Goal: Information Seeking & Learning: Check status

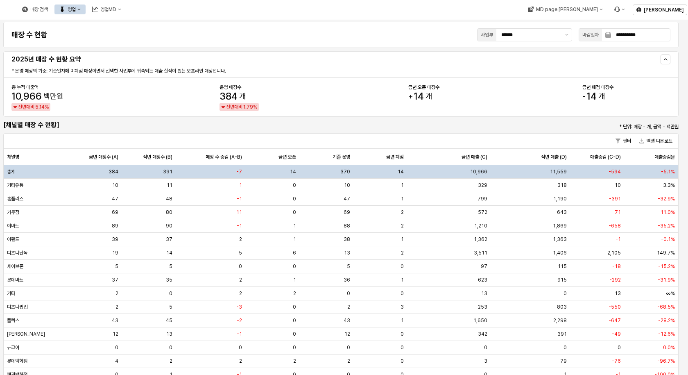
click at [76, 10] on div "영업" at bounding box center [72, 10] width 8 height 6
click at [144, 24] on div "목표매출 달성현황" at bounding box center [161, 24] width 43 height 7
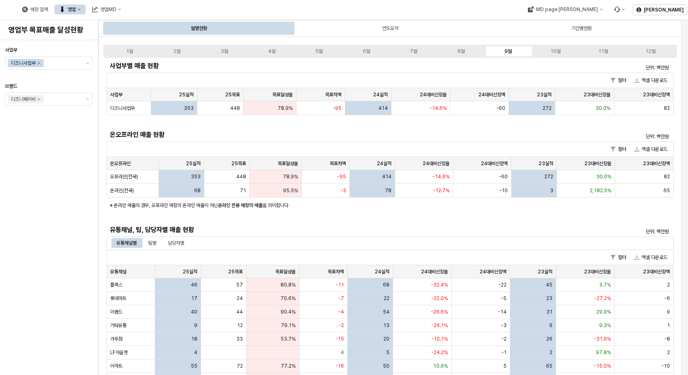
click at [19, 236] on div "사업부 디즈니사업부 브랜드 디즈니베이비" at bounding box center [49, 207] width 88 height 328
click at [256, 224] on div "유통채널, 팀, 담당자별 매출 현황" at bounding box center [318, 229] width 425 height 13
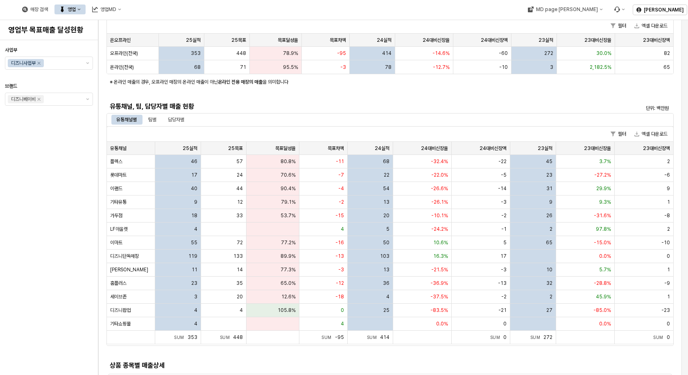
scroll to position [123, 0]
click at [151, 126] on div "유통채널별 팀별 담당자별" at bounding box center [389, 119] width 567 height 13
click at [153, 123] on div "팀별" at bounding box center [152, 120] width 8 height 10
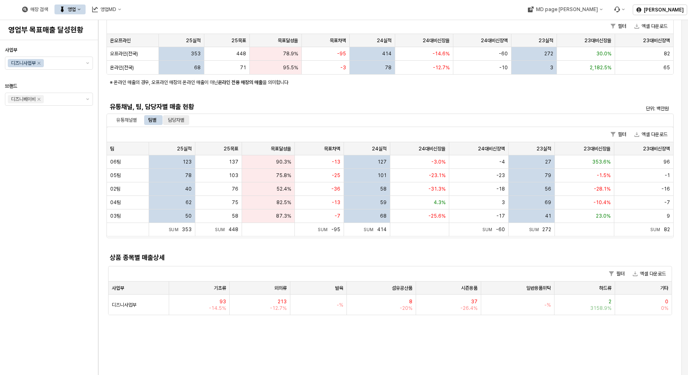
click at [174, 124] on div "담당자별" at bounding box center [176, 120] width 16 height 10
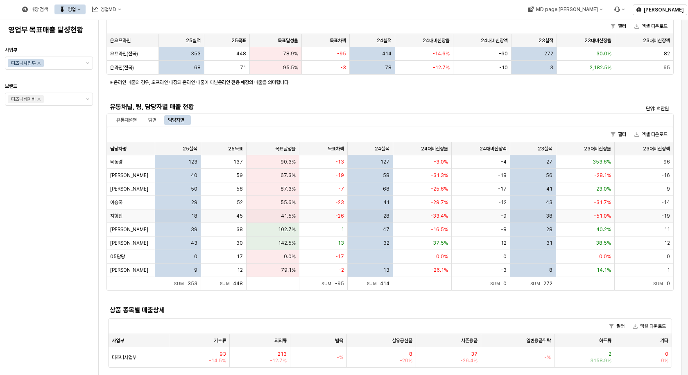
click at [289, 215] on span "41.5%" at bounding box center [288, 215] width 15 height 7
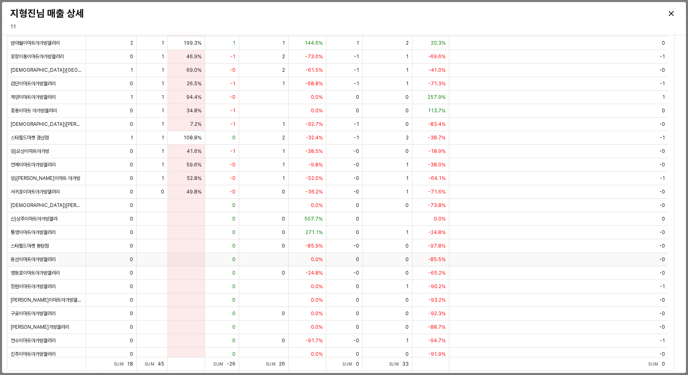
scroll to position [235, 0]
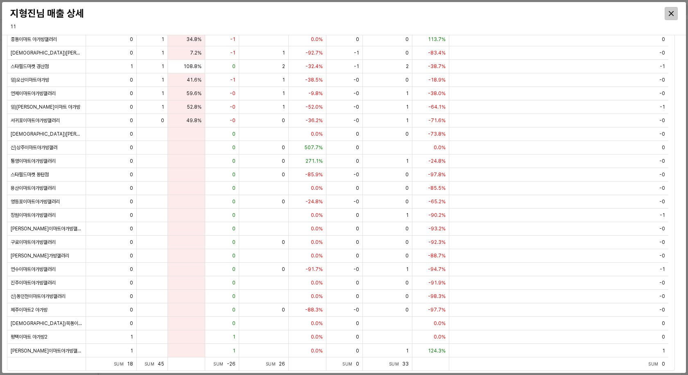
click at [675, 13] on div "Close" at bounding box center [671, 13] width 12 height 12
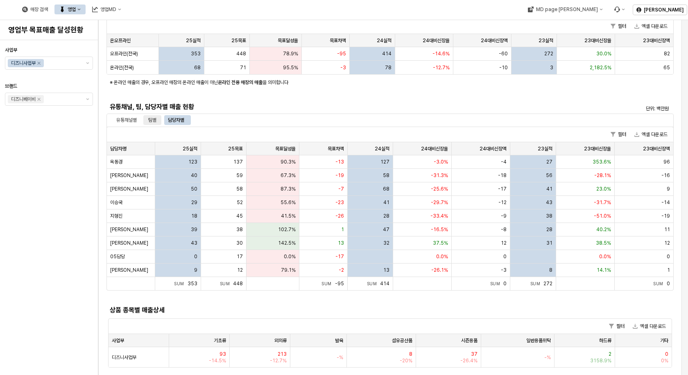
click at [148, 120] on div "팀별" at bounding box center [152, 120] width 18 height 10
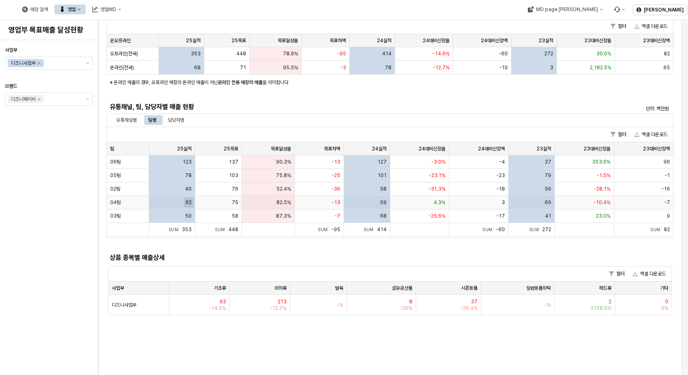
click at [189, 201] on span "62" at bounding box center [188, 202] width 6 height 7
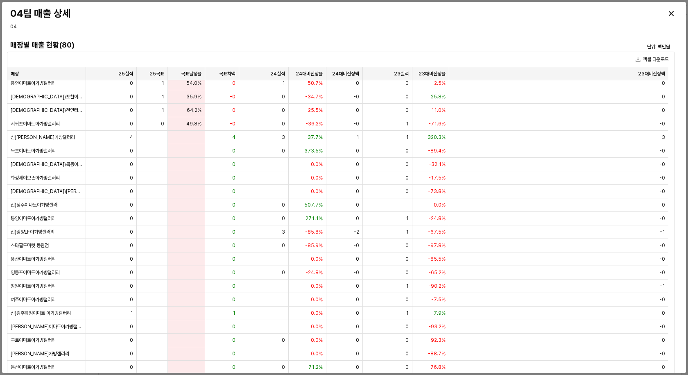
scroll to position [503, 0]
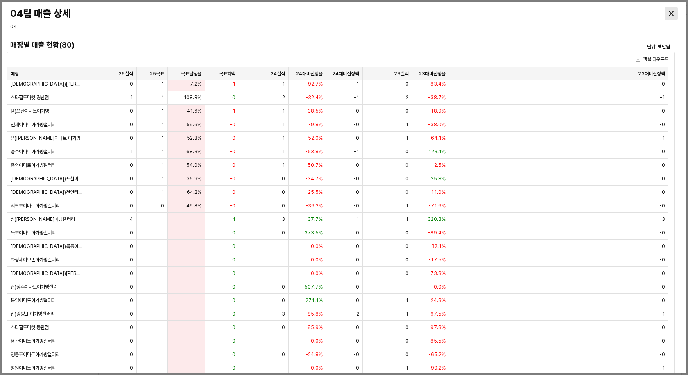
click at [673, 14] on icon "Close" at bounding box center [671, 13] width 5 height 5
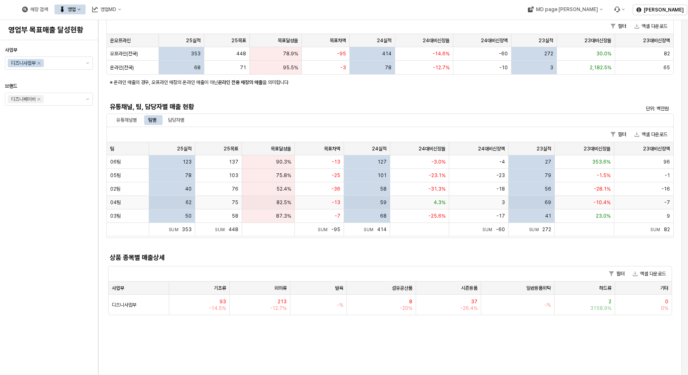
click at [383, 204] on span "59" at bounding box center [383, 202] width 7 height 7
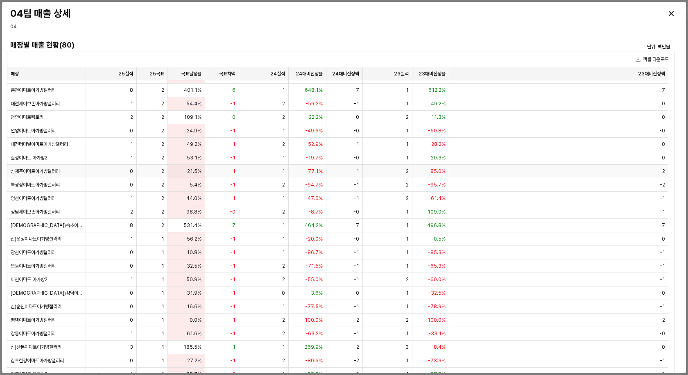
scroll to position [0, 0]
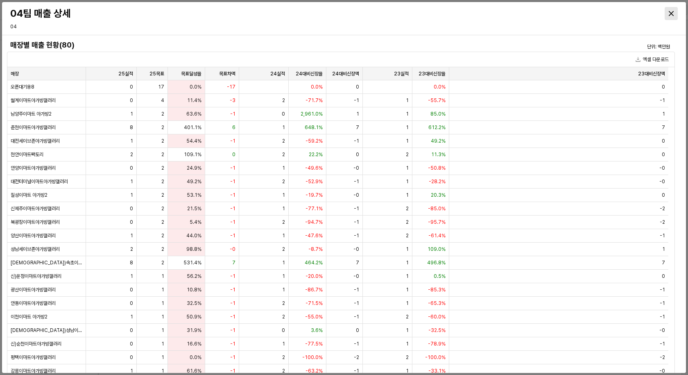
click at [667, 11] on div "Close" at bounding box center [671, 13] width 12 height 12
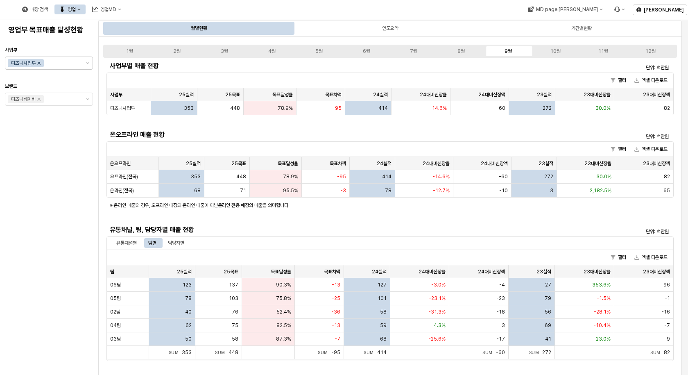
click at [42, 62] on icon "Remove 디즈니사업부" at bounding box center [39, 63] width 7 height 7
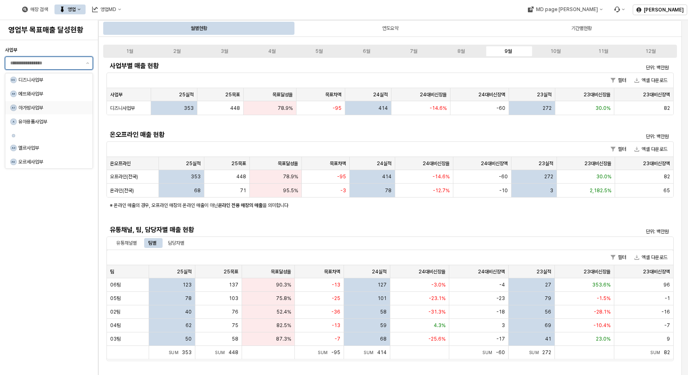
click at [45, 109] on div "아가방사업부" at bounding box center [50, 107] width 64 height 7
click at [68, 223] on div "사업부 아가방사업부 [GEOGRAPHIC_DATA]" at bounding box center [49, 207] width 88 height 328
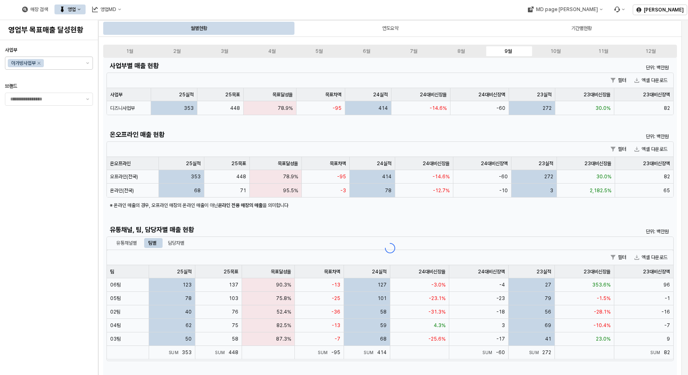
drag, startPoint x: 79, startPoint y: 131, endPoint x: 75, endPoint y: 133, distance: 4.4
click at [75, 133] on div "사업부 아가방사업부 [GEOGRAPHIC_DATA]" at bounding box center [49, 207] width 88 height 328
click at [87, 77] on div at bounding box center [48, 76] width 81 height 10
click at [87, 102] on button "제안 사항 표시" at bounding box center [88, 99] width 10 height 12
click at [74, 70] on div at bounding box center [49, 76] width 88 height 13
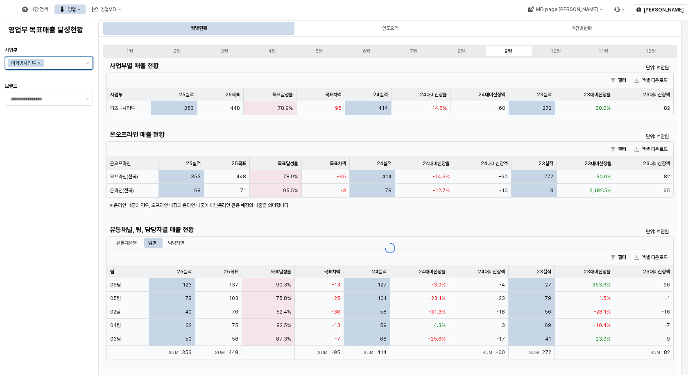
click at [61, 66] on input "사업부" at bounding box center [62, 63] width 35 height 8
click at [61, 82] on div "디즈니사업부" at bounding box center [50, 80] width 64 height 7
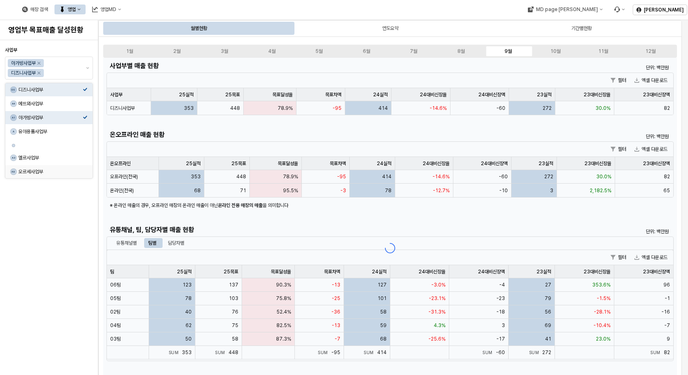
drag, startPoint x: 90, startPoint y: 219, endPoint x: 70, endPoint y: 218, distance: 20.5
click at [90, 219] on div "사업부 아가방사업부 디즈니사업부 [GEOGRAPHIC_DATA]" at bounding box center [49, 207] width 88 height 328
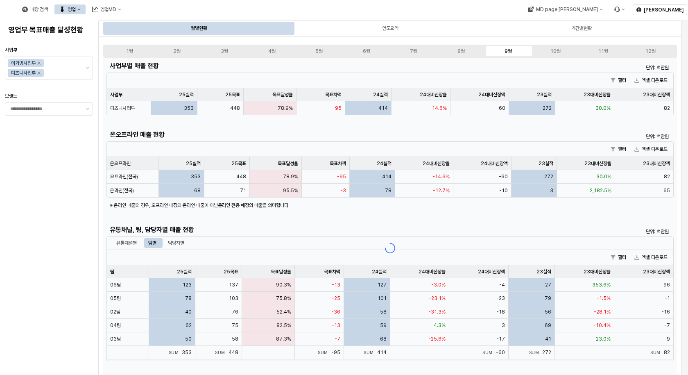
drag, startPoint x: 66, startPoint y: 199, endPoint x: 66, endPoint y: 189, distance: 10.2
click at [66, 199] on div "사업부 아가방사업부 디즈니사업부 [GEOGRAPHIC_DATA]" at bounding box center [49, 207] width 88 height 328
click at [66, 189] on div "사업부 아가방사업부 디즈니사업부 [GEOGRAPHIC_DATA]" at bounding box center [49, 207] width 88 height 328
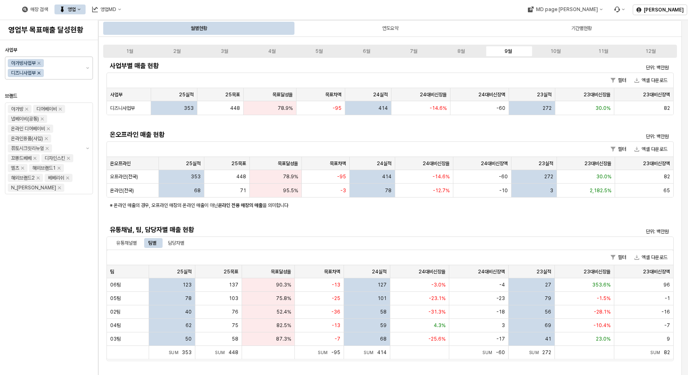
click at [40, 73] on icon "Remove 디즈니사업부" at bounding box center [39, 73] width 3 height 3
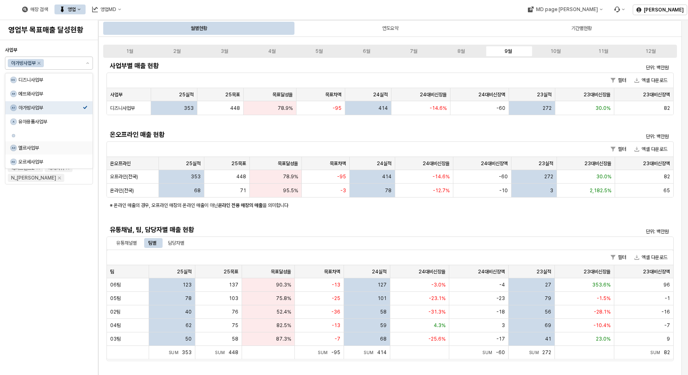
click at [46, 215] on div "사업부 아가방사업부 브랜드 아가방 디어베이비 냅베이비(공통) 온라인 디어베이비 온라인용품(사입) 퓨토시크릿리뉴얼 꼬똥드베베 디자인스킨 엘츠 해…" at bounding box center [49, 207] width 88 height 328
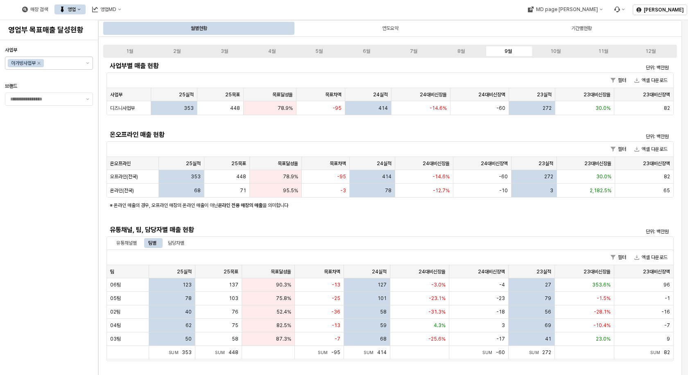
click at [76, 10] on div "영업" at bounding box center [72, 10] width 8 height 6
click at [148, 23] on div "목표매출 달성현황" at bounding box center [161, 24] width 43 height 7
click at [53, 162] on div "사업부 아가방사업부 [GEOGRAPHIC_DATA]" at bounding box center [49, 207] width 88 height 328
click at [88, 101] on button "제안 사항 표시" at bounding box center [88, 99] width 10 height 12
click at [86, 102] on button "제안 사항 표시" at bounding box center [88, 99] width 10 height 12
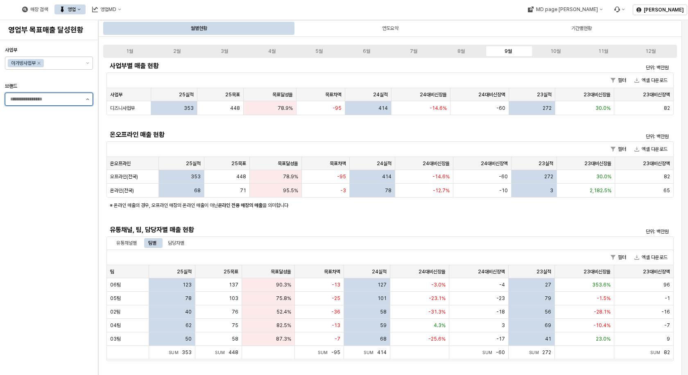
click at [86, 102] on button "제안 사항 표시" at bounding box center [88, 99] width 10 height 12
click at [85, 79] on div at bounding box center [48, 76] width 81 height 10
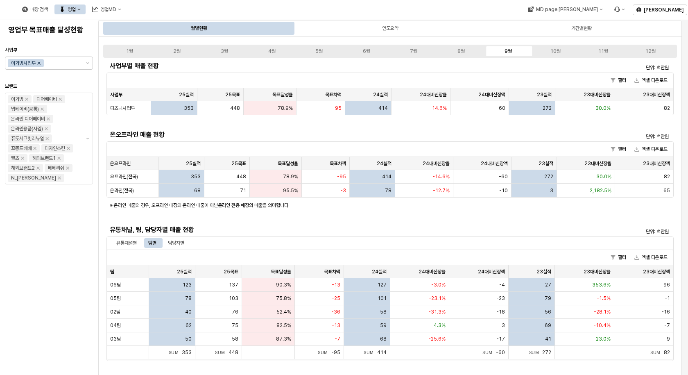
click at [37, 63] on icon "Remove 아가방사업부" at bounding box center [39, 63] width 7 height 7
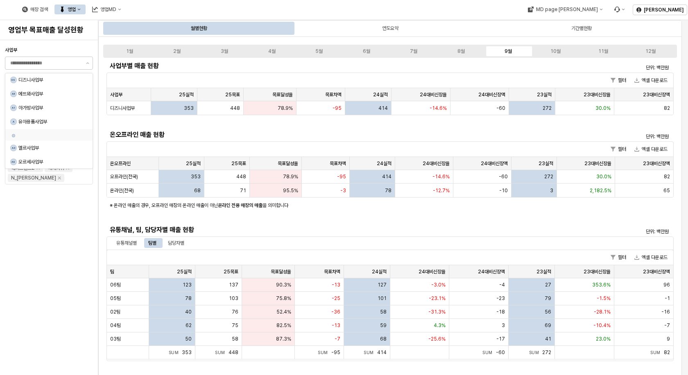
click at [61, 267] on div "사업부 브랜드 아가방 디어베이비 냅베이비(공통) 온라인 디어베이비 온라인용품(사입) 퓨토시크릿리뉴얼 꼬똥드베베 디자인스킨 엘츠 해외브랜드1 해…" at bounding box center [49, 207] width 88 height 328
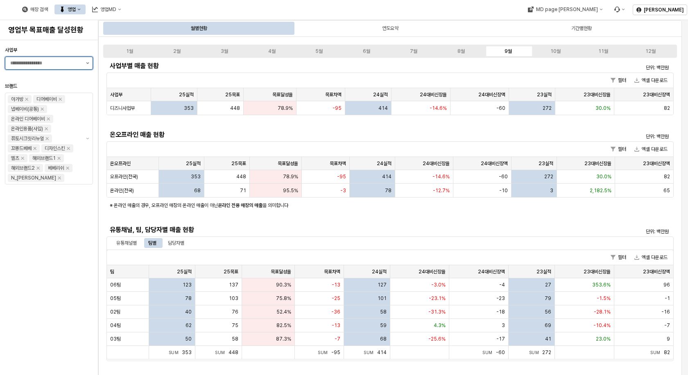
click at [86, 63] on icon "제안 사항 표시" at bounding box center [87, 63] width 3 height 2
click at [29, 109] on div "아가방사업부" at bounding box center [50, 107] width 64 height 7
click at [43, 210] on div "사업부 아가방사업부 브랜드 아가방 디어베이비 냅베이비(공통) 온라인 디어베이비 온라인용품(사입) 퓨토시크릿리뉴얼 꼬똥드베베 디자인스킨 엘츠 해…" at bounding box center [49, 207] width 88 height 328
click at [226, 128] on div "온오프라인 매출 현황" at bounding box center [318, 134] width 425 height 13
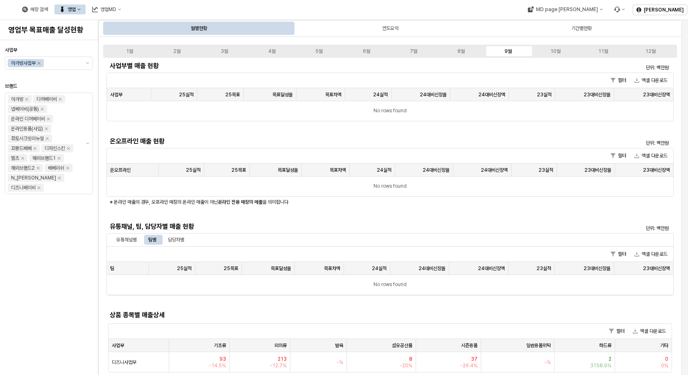
click at [30, 233] on div "사업부 아가방사업부 브랜드 아가방 디어베이비 냅베이비(공통) 온라인 디어베이비 온라인용품(사입) 퓨토시크릿리뉴얼 꼬똥드베베 디자인스킨 엘츠 해…" at bounding box center [49, 207] width 88 height 328
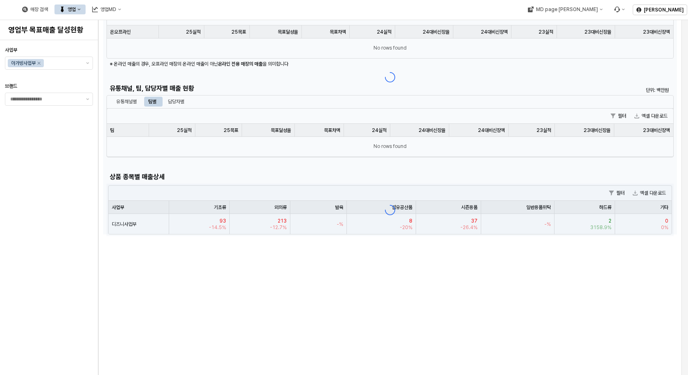
scroll to position [123, 0]
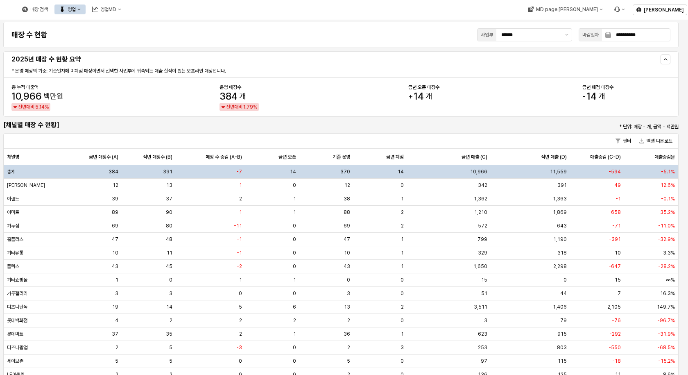
click at [86, 7] on button "영업" at bounding box center [69, 10] width 31 height 10
click at [148, 24] on div "목표매출 달성현황" at bounding box center [161, 24] width 43 height 7
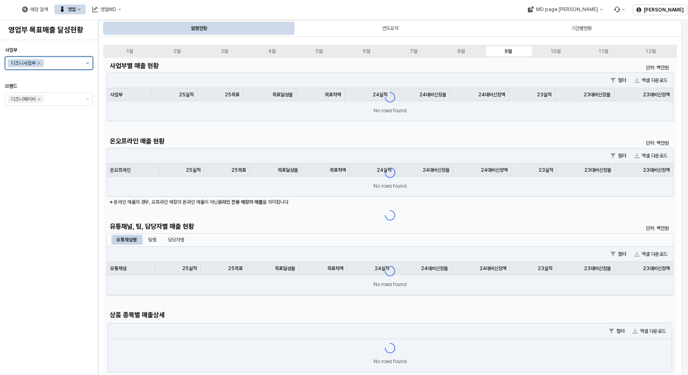
click at [83, 60] on button "제안 사항 표시" at bounding box center [88, 63] width 10 height 12
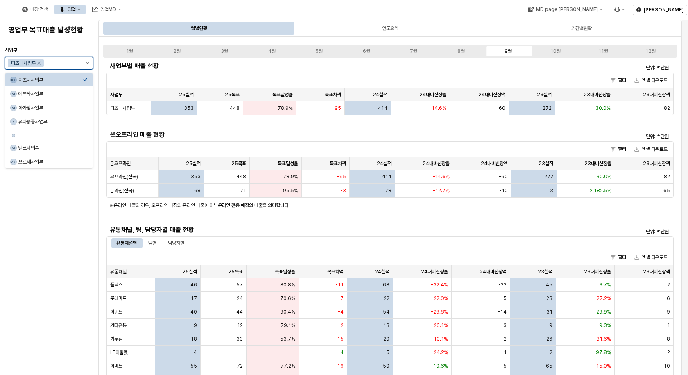
click at [87, 61] on button "제안 사항 표시" at bounding box center [88, 63] width 10 height 12
click at [71, 109] on div "아가방사업부" at bounding box center [50, 107] width 64 height 7
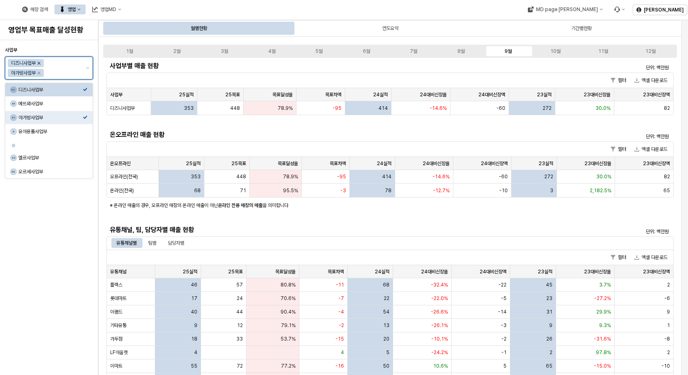
click at [38, 62] on icon "Remove 디즈니사업부" at bounding box center [39, 63] width 7 height 7
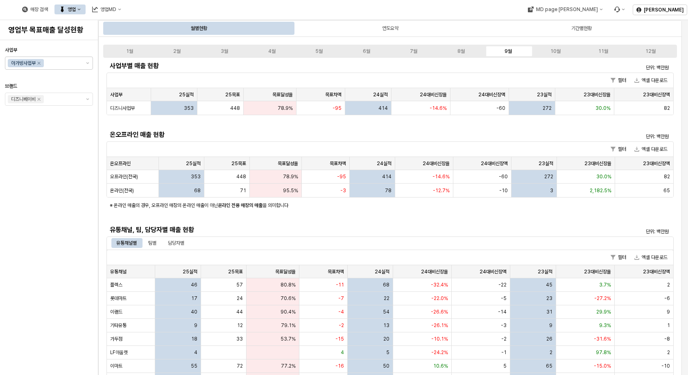
click at [316, 131] on h5 "온오프라인 매출 현황" at bounding box center [319, 135] width 419 height 8
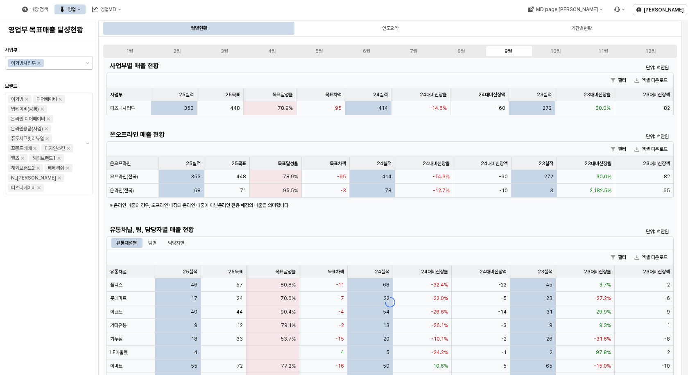
click at [25, 281] on div "사업부 아가방사업부 브랜드 아가방 디어베이비 냅베이비(공통) 온라인 디어베이비 온라인용품(사입) 퓨토시크릿리뉴얼 꼬똥드베베 디자인스킨 엘츠 해…" at bounding box center [49, 207] width 88 height 328
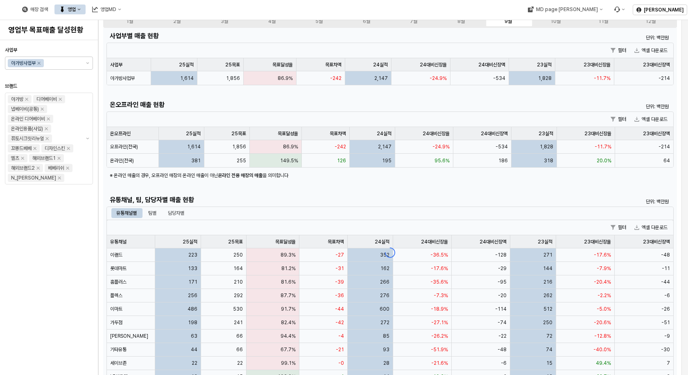
scroll to position [82, 0]
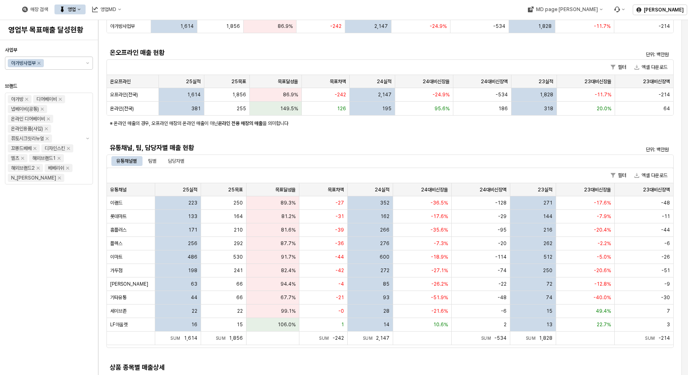
drag, startPoint x: 151, startPoint y: 161, endPoint x: 169, endPoint y: 172, distance: 21.3
click at [151, 160] on div "팀별" at bounding box center [152, 161] width 8 height 10
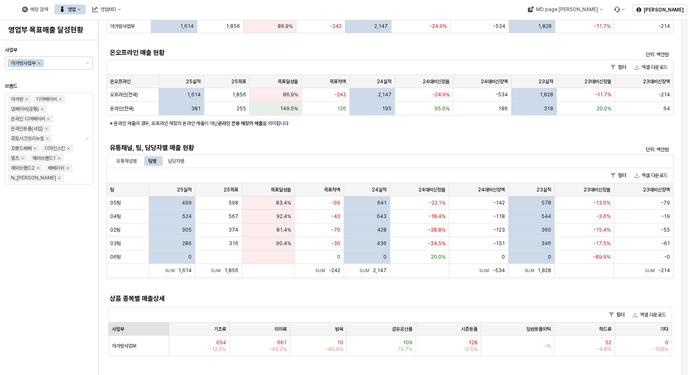
drag, startPoint x: 183, startPoint y: 160, endPoint x: 117, endPoint y: 234, distance: 99.5
click at [183, 160] on div "담당자별" at bounding box center [176, 161] width 16 height 10
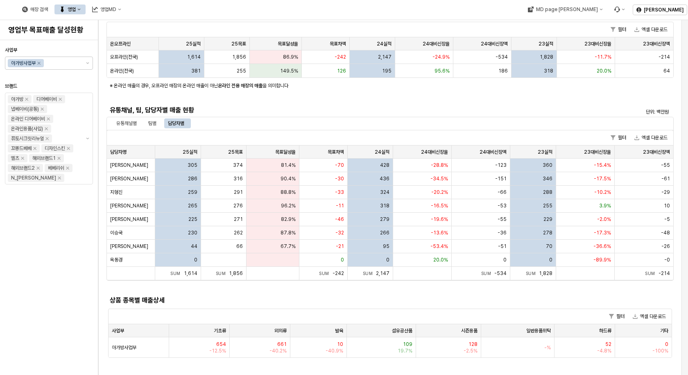
scroll to position [123, 0]
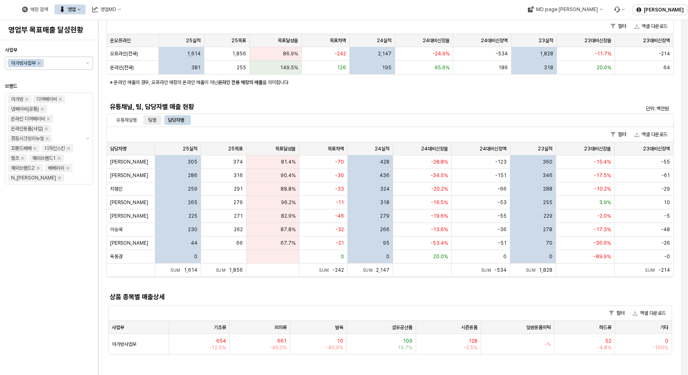
click at [151, 118] on div "팀별" at bounding box center [152, 120] width 8 height 10
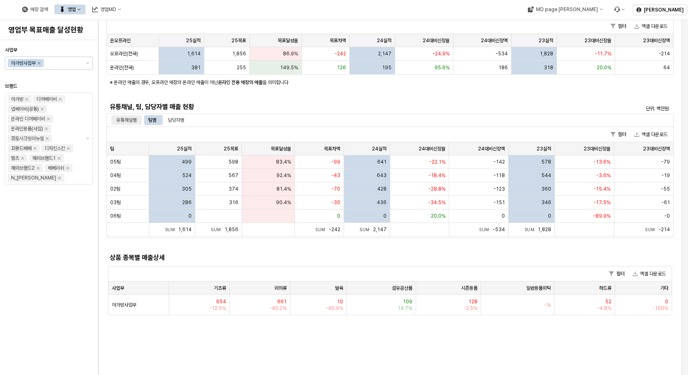
click at [128, 121] on div "유통채널별" at bounding box center [126, 120] width 20 height 10
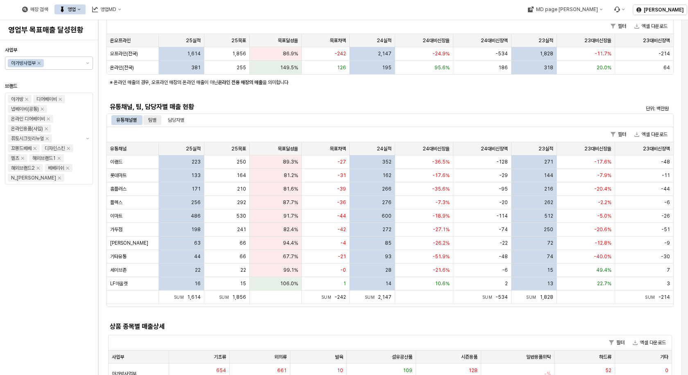
click at [151, 120] on div "팀별" at bounding box center [152, 120] width 8 height 10
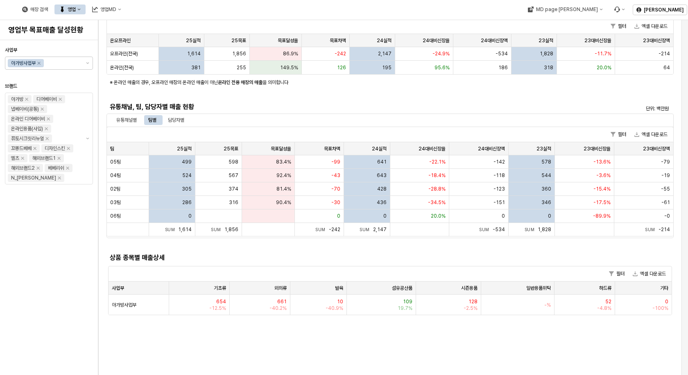
click at [60, 217] on div "사업부 아가방사업부 브랜드 아가방 디어베이비 냅베이비(공통) 온라인 디어베이비 온라인용품(사입) 퓨토시크릿리뉴얼 꼬똥드베베 디자인스킨 엘츠 해…" at bounding box center [49, 207] width 88 height 328
click at [187, 173] on span "524" at bounding box center [186, 175] width 9 height 7
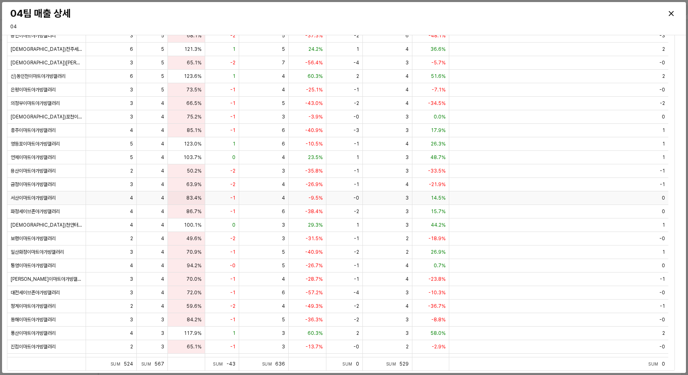
scroll to position [819, 0]
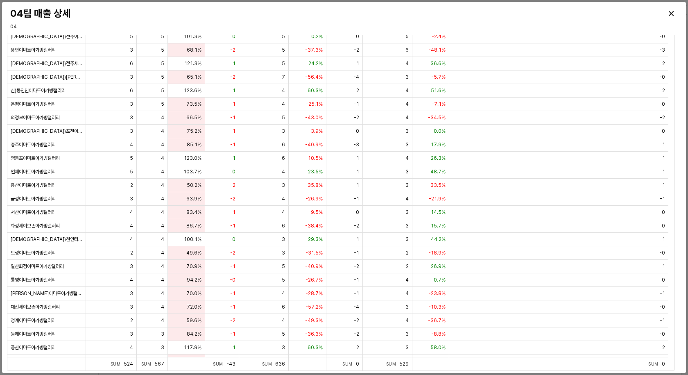
click at [473, 14] on h3 "04팀 매출 상세" at bounding box center [259, 13] width 499 height 11
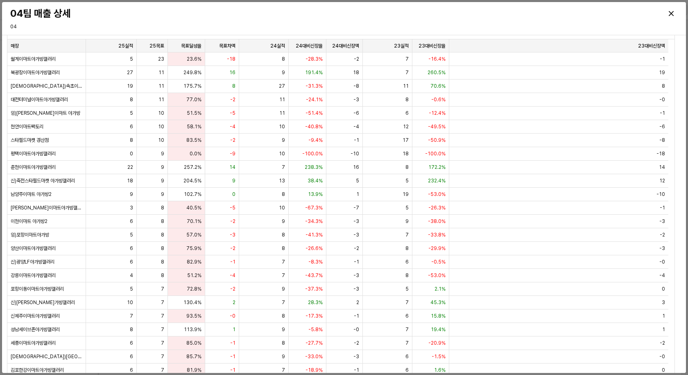
scroll to position [0, 0]
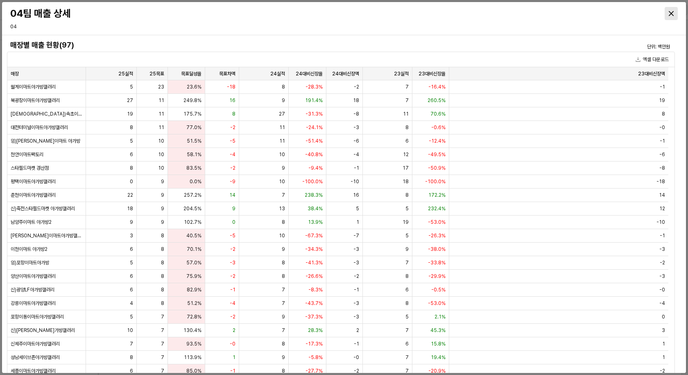
click at [673, 13] on icon "Close" at bounding box center [671, 13] width 5 height 5
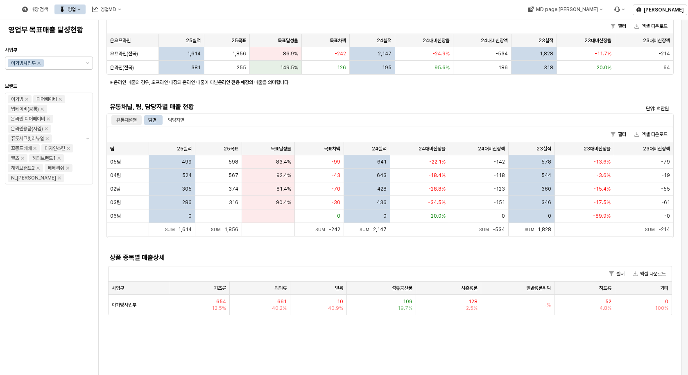
click at [131, 117] on div "유통채널별" at bounding box center [126, 120] width 20 height 10
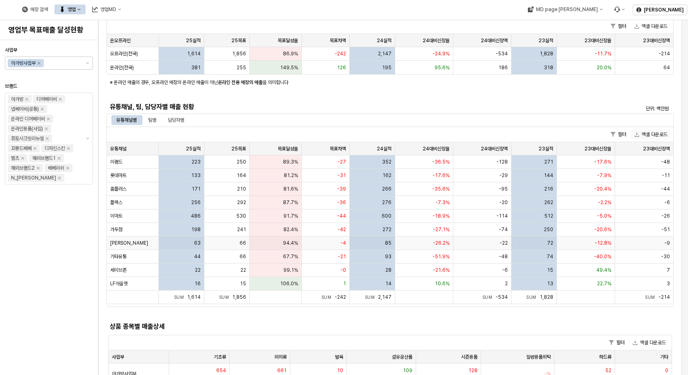
drag, startPoint x: 215, startPoint y: 246, endPoint x: 654, endPoint y: 130, distance: 454.4
click at [654, 129] on div "필터 엑셀 다운로드" at bounding box center [390, 134] width 566 height 15
click at [652, 135] on button "엑셀 다운로드" at bounding box center [651, 134] width 40 height 10
click at [20, 221] on div "사업부 아가방사업부 브랜드 아가방 디어베이비 냅베이비(공통) 온라인 디어베이비 온라인용품(사입) 퓨토시크릿리뉴얼 꼬똥드베베 디자인스킨 엘츠 해…" at bounding box center [49, 207] width 88 height 328
click at [76, 296] on div "사업부 아가방사업부 브랜드 아가방 디어베이비 냅베이비(공통) 온라인 디어베이비 온라인용품(사입) 퓨토시크릿리뉴얼 꼬똥드베베 디자인스킨 엘츠 해…" at bounding box center [49, 207] width 88 height 328
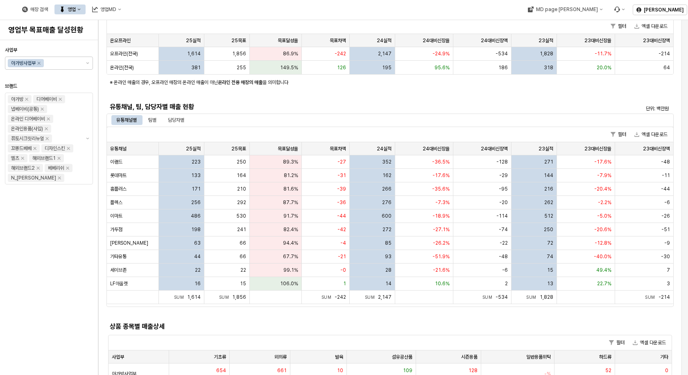
click at [183, 113] on div "유통채널, 팀, 담당자별 매출 현황" at bounding box center [318, 106] width 425 height 13
click at [183, 113] on div "유통채널별 팀별 담당자별" at bounding box center [389, 119] width 567 height 13
click at [183, 117] on div "담당자별" at bounding box center [176, 120] width 16 height 10
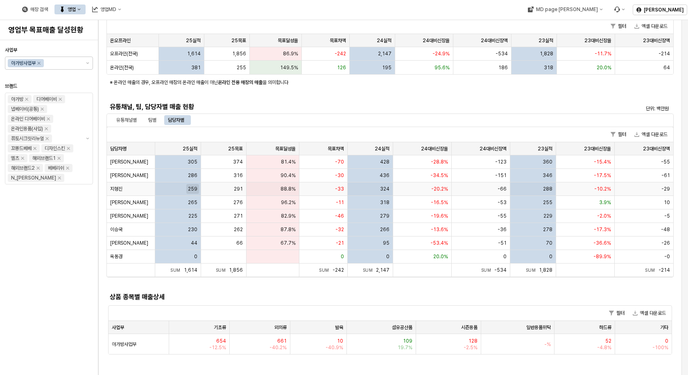
click at [190, 188] on span "259" at bounding box center [192, 188] width 9 height 7
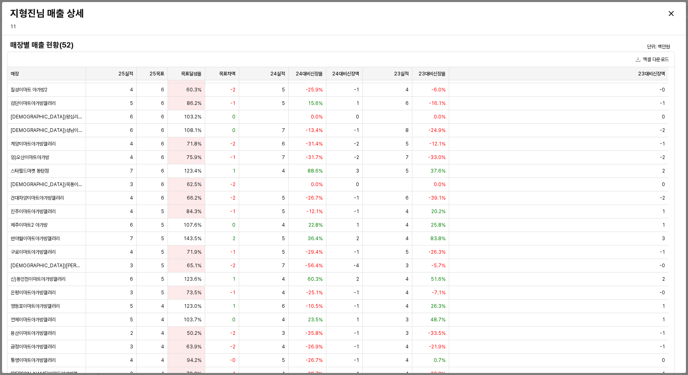
scroll to position [287, 0]
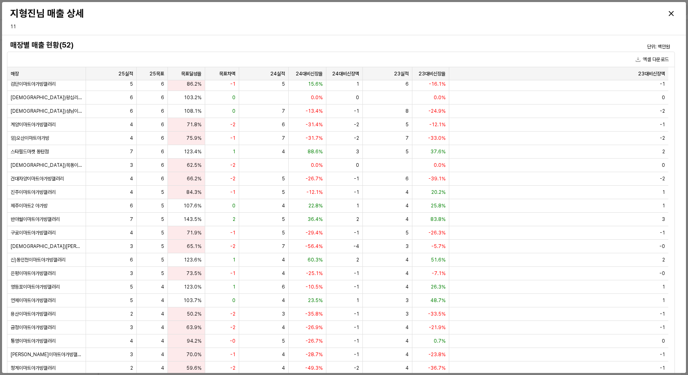
drag, startPoint x: 189, startPoint y: 26, endPoint x: 181, endPoint y: 26, distance: 7.8
click at [188, 26] on div "지형진님 매출 상세 11" at bounding box center [344, 18] width 674 height 26
